Goal: Communication & Community: Connect with others

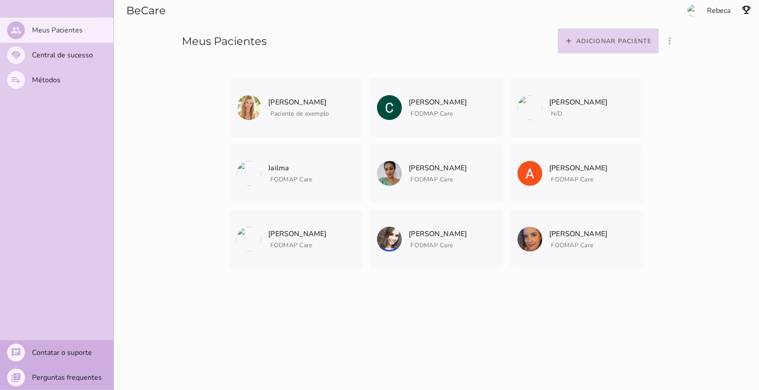
click at [0, 0] on slot "Adicionar paciente" at bounding box center [0, 0] width 0 height 0
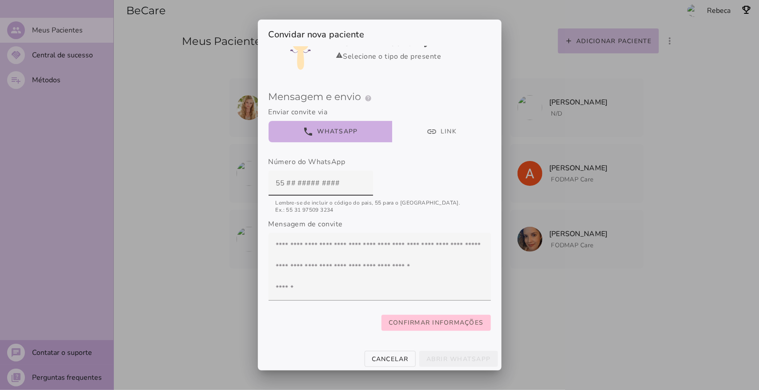
scroll to position [63, 0]
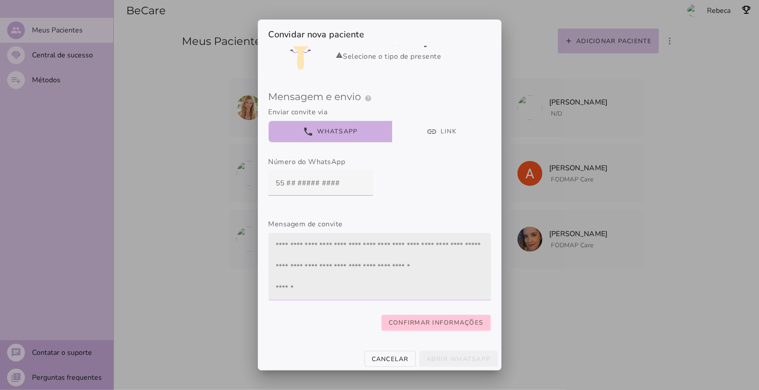
click at [299, 240] on textarea at bounding box center [380, 266] width 222 height 53
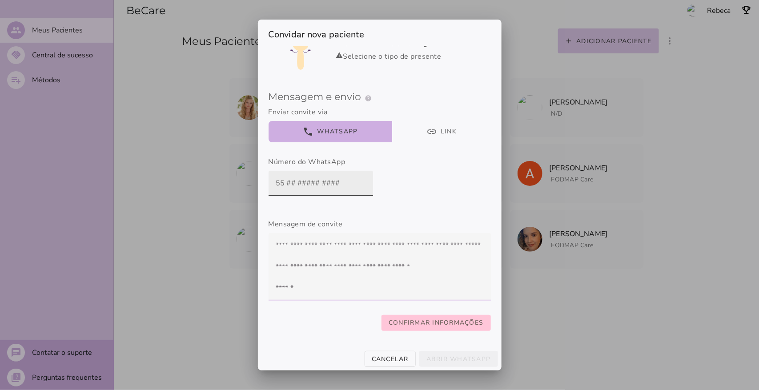
type textarea "**********"
type mwc-textarea "Querida paciente, para o seu tratamento, usarei o aplicativo {nomeApp} Crie sua…"
click at [285, 174] on input "text" at bounding box center [321, 183] width 90 height 25
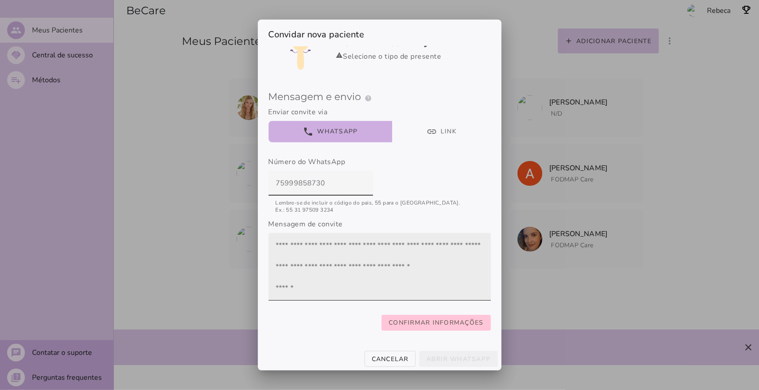
type input "75999858730"
type mwc-textfield "75999858730"
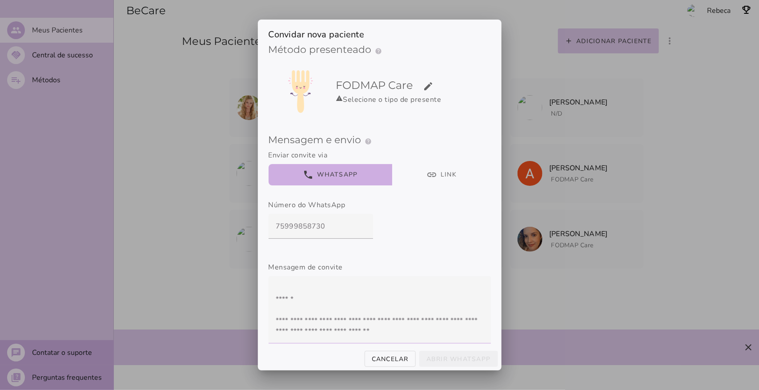
scroll to position [0, 0]
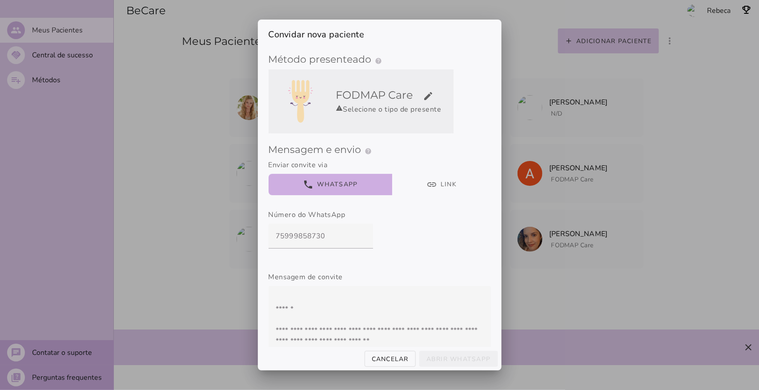
click at [0, 0] on slot "edit" at bounding box center [0, 0] width 0 height 0
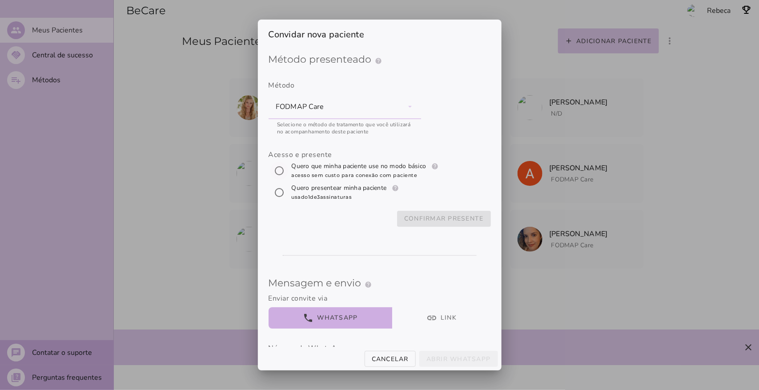
click at [276, 170] on input "[object Object]" at bounding box center [279, 170] width 21 height 21
radio input "****"
type mwc-radio "trial-extension"
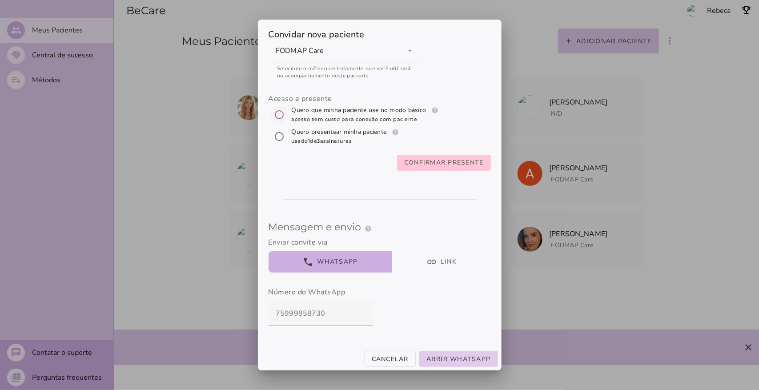
scroll to position [57, 0]
click at [0, 0] on slot "Confirmar presente" at bounding box center [0, 0] width 0 height 0
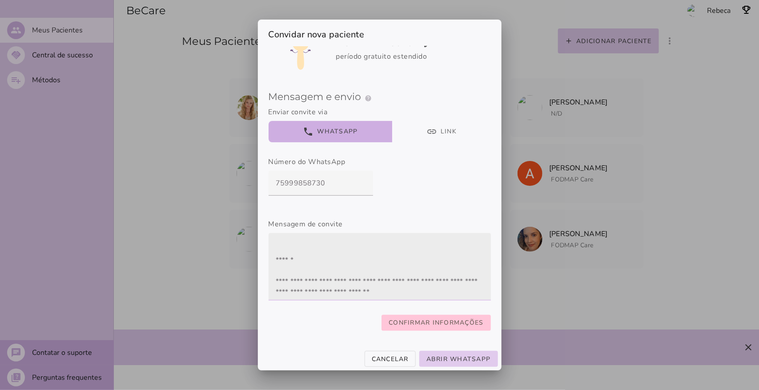
scroll to position [43, 0]
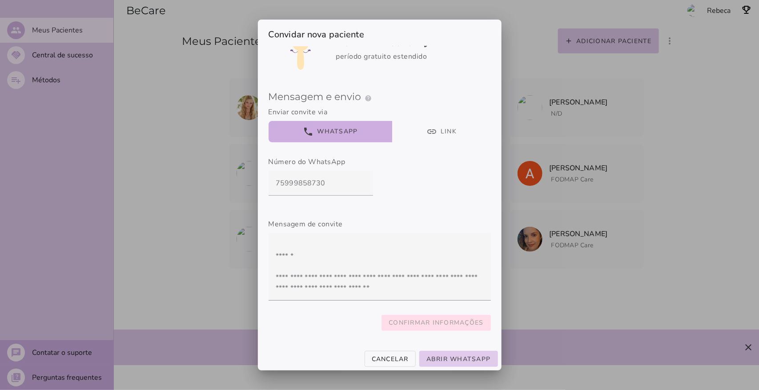
click at [0, 0] on slot "Confirmar informações" at bounding box center [0, 0] width 0 height 0
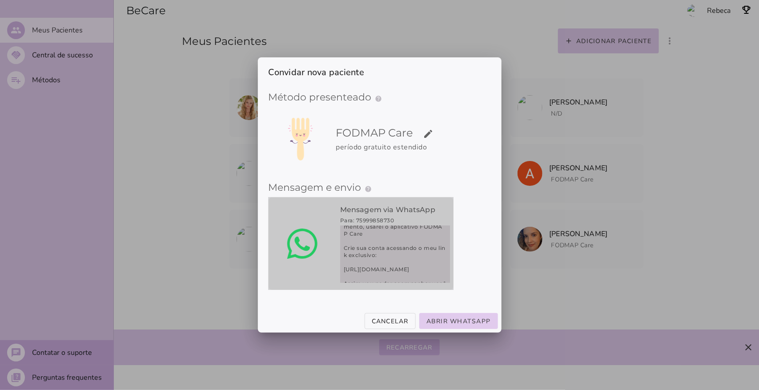
scroll to position [92, 0]
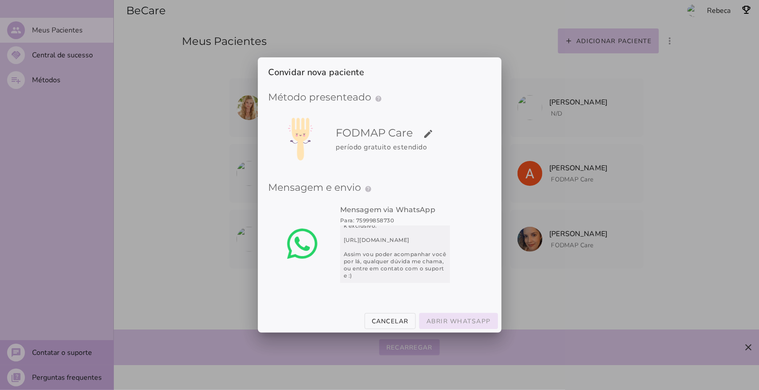
click at [0, 0] on slot "Abrir WhatsApp" at bounding box center [0, 0] width 0 height 0
